Goal: Unclear: Unclear

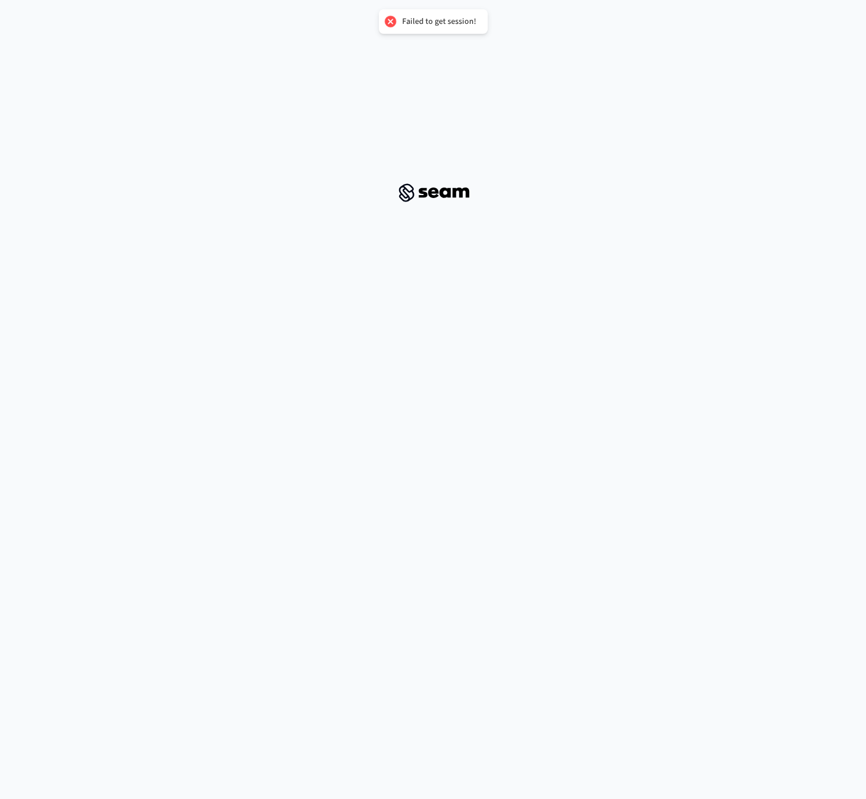
click at [462, 10] on div "Failed to get session!" at bounding box center [433, 21] width 109 height 24
click at [445, 26] on div "Failed to get session!" at bounding box center [439, 21] width 74 height 10
click at [392, 23] on div at bounding box center [390, 21] width 16 height 16
click at [390, 20] on div at bounding box center [390, 21] width 16 height 16
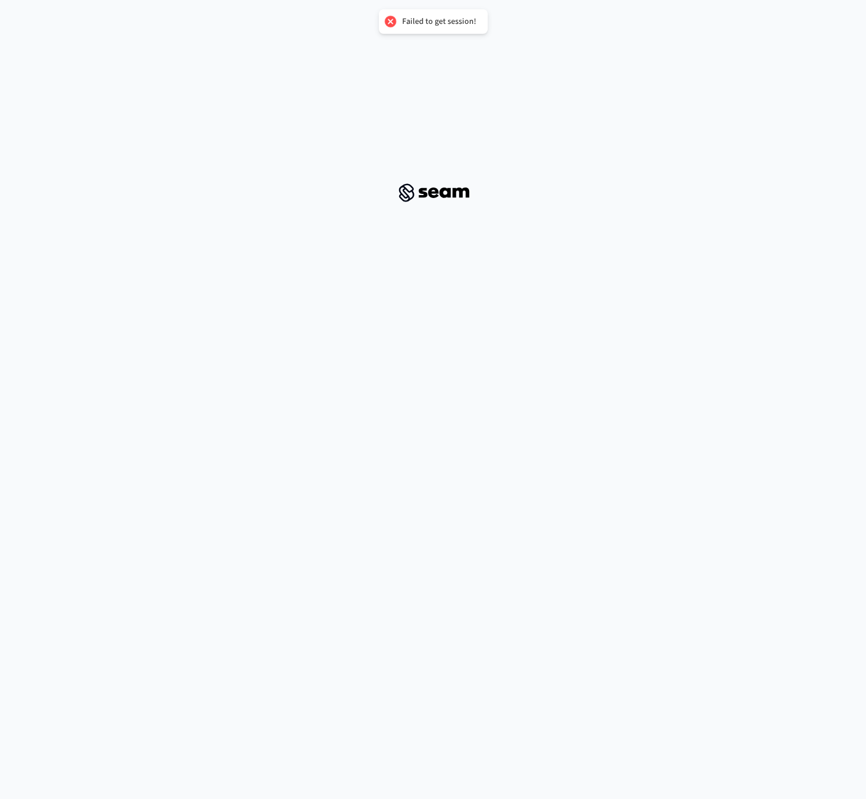
click at [390, 20] on div at bounding box center [390, 21] width 16 height 16
click at [460, 196] on img at bounding box center [434, 192] width 86 height 24
click at [461, 194] on img at bounding box center [434, 192] width 86 height 24
